Goal: Task Accomplishment & Management: Use online tool/utility

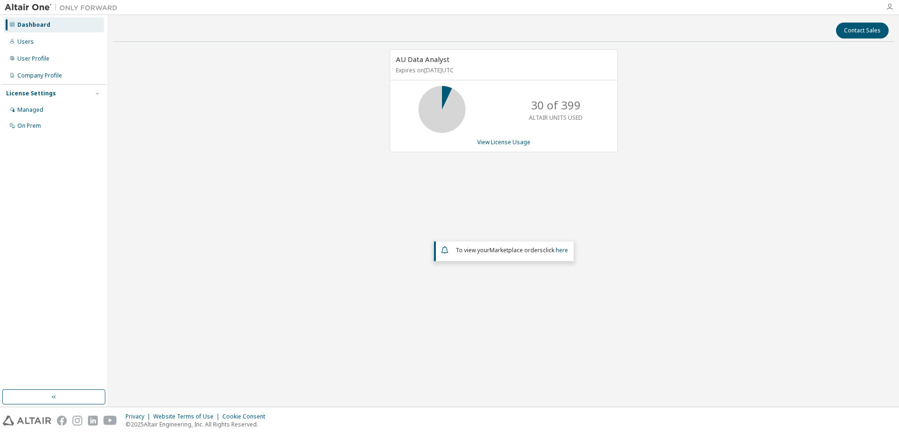
click at [892, 6] on icon "button" at bounding box center [889, 7] width 8 height 8
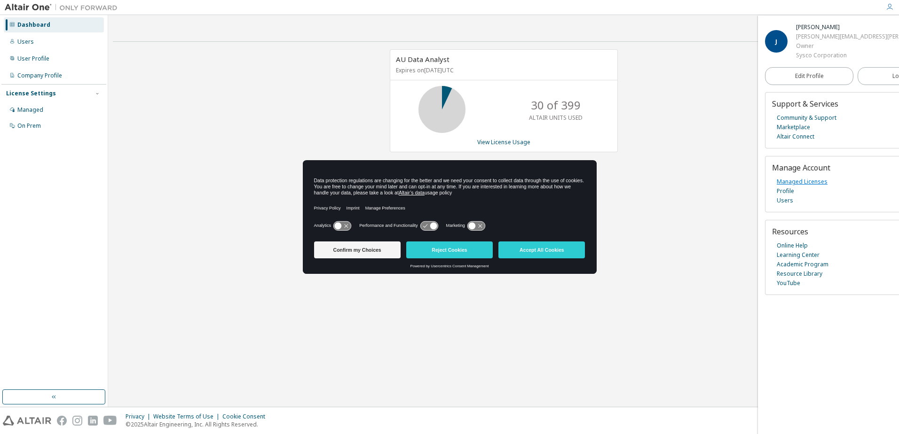
click at [808, 180] on link "Managed Licenses" at bounding box center [801, 181] width 51 height 9
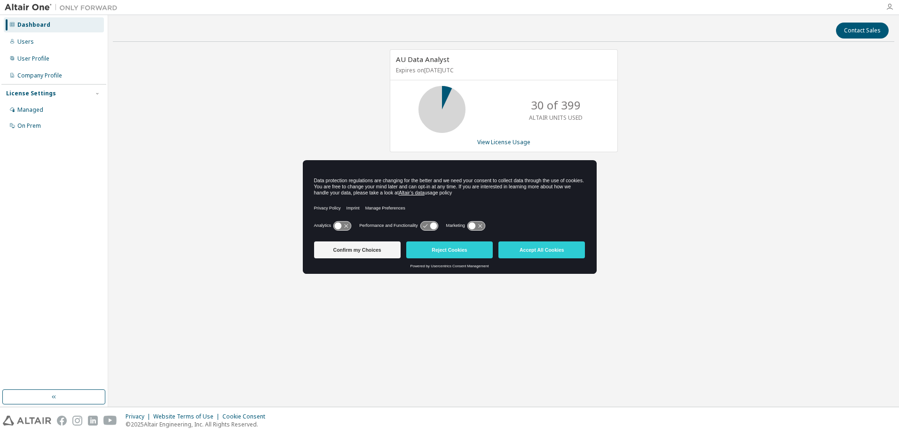
click at [886, 8] on icon "button" at bounding box center [889, 7] width 8 height 8
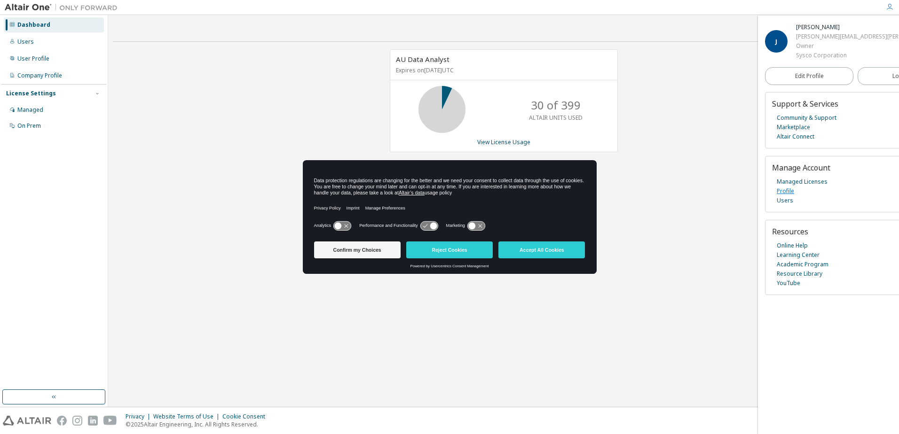
click at [785, 194] on link "Profile" at bounding box center [784, 191] width 17 height 9
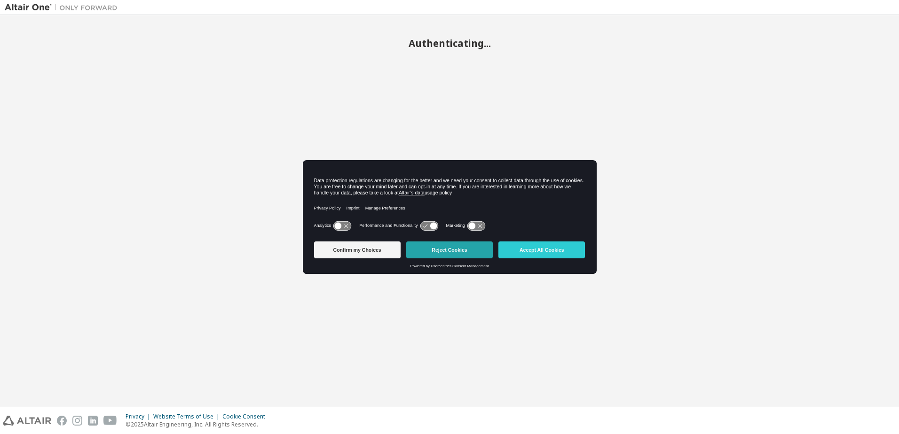
click at [445, 256] on button "Reject Cookies" at bounding box center [449, 250] width 86 height 17
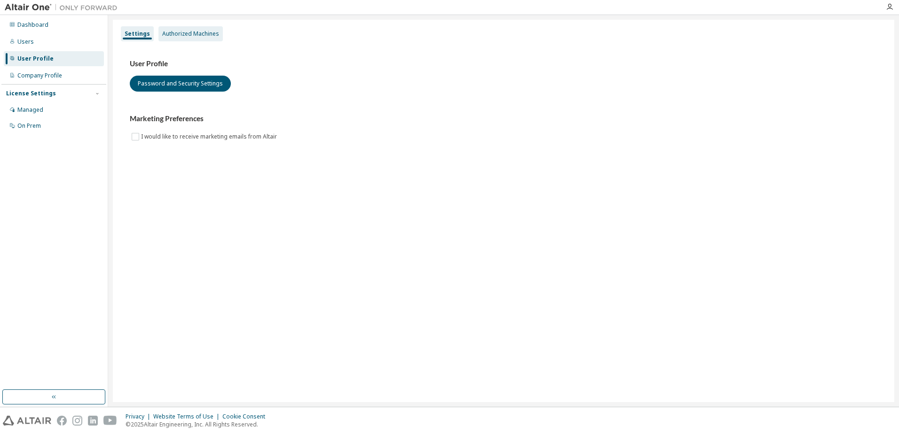
click at [172, 36] on div "Authorized Machines" at bounding box center [190, 34] width 57 height 8
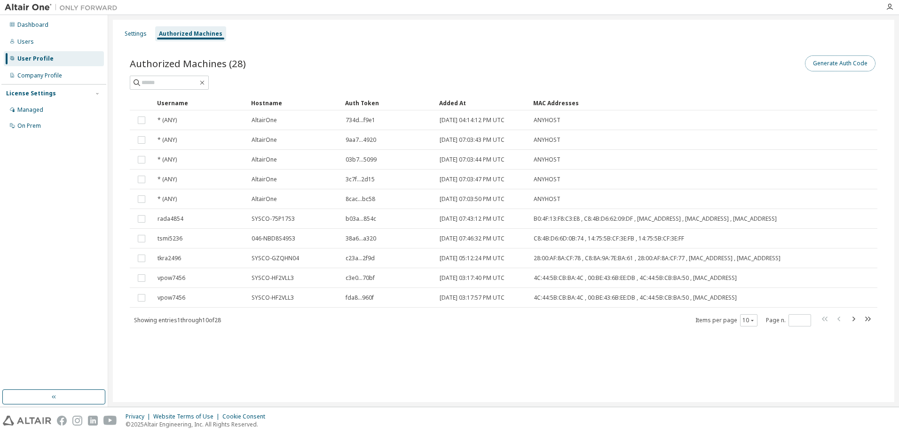
click at [839, 64] on button "Generate Auth Code" at bounding box center [840, 63] width 71 height 16
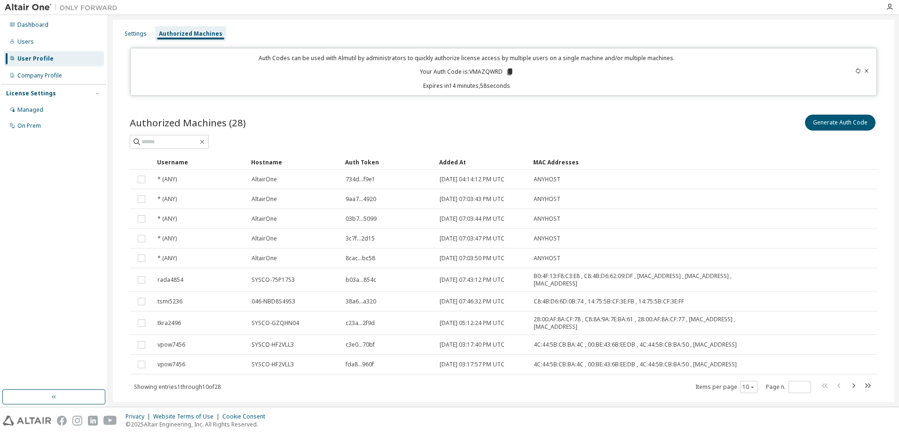
drag, startPoint x: 418, startPoint y: 71, endPoint x: 533, endPoint y: 90, distance: 116.7
click at [533, 90] on div "Auth Codes can be used with Almutil by administrators to quickly authorize lice…" at bounding box center [503, 72] width 747 height 48
copy div "Your Auth Code is: VMAZQWRD Expires in 14 minutes, 58 seconds"
